Goal: Learn about a topic

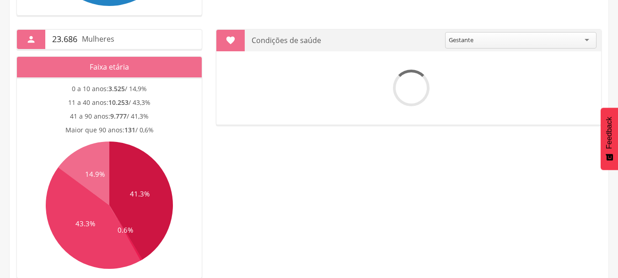
scroll to position [392, 0]
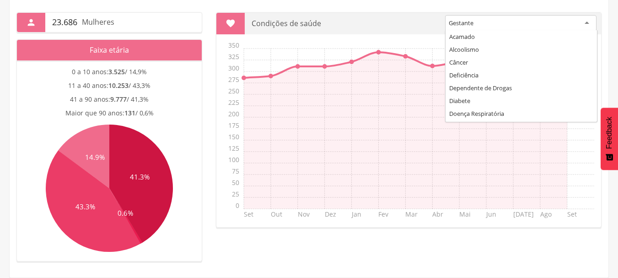
click at [478, 29] on div "Gestante" at bounding box center [520, 23] width 151 height 16
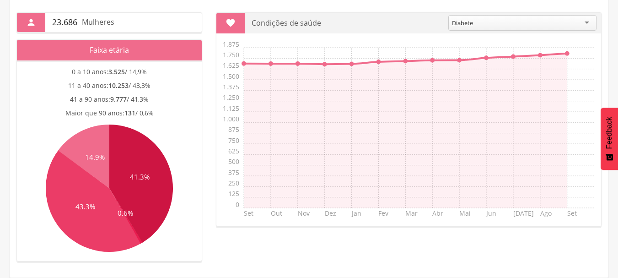
click at [520, 18] on div "Diabete" at bounding box center [522, 23] width 148 height 16
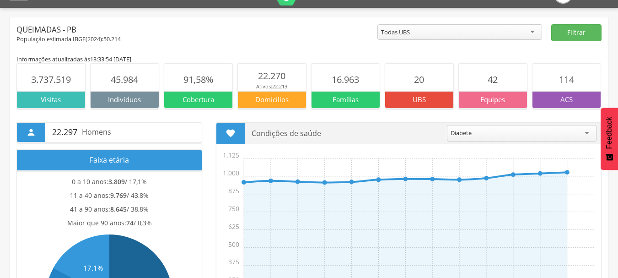
scroll to position [0, 0]
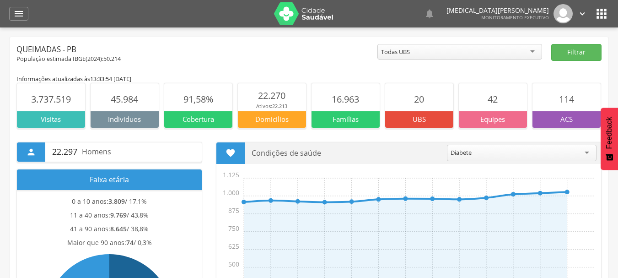
click at [317, 14] on img at bounding box center [303, 13] width 59 height 23
